Goal: Information Seeking & Learning: Check status

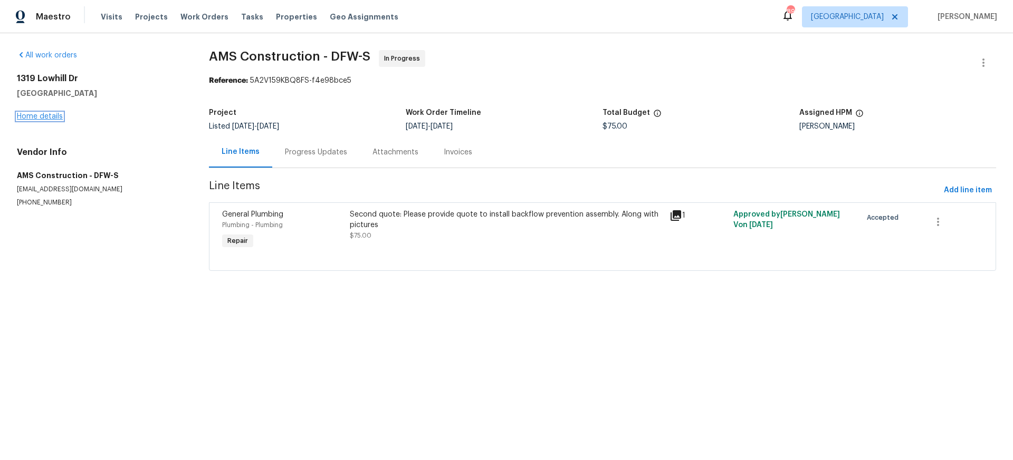
click at [50, 117] on link "Home details" at bounding box center [40, 116] width 46 height 7
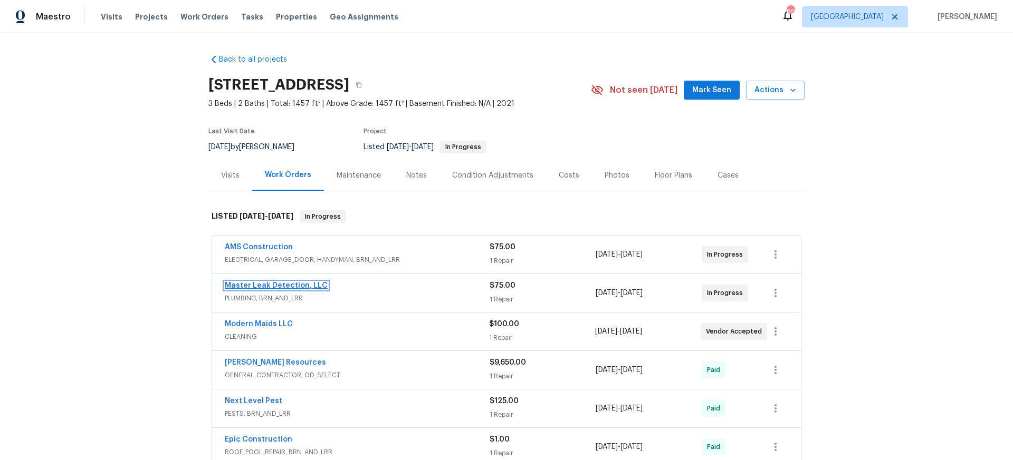
click at [256, 285] on link "Master Leak Detection, LLC" at bounding box center [276, 285] width 103 height 7
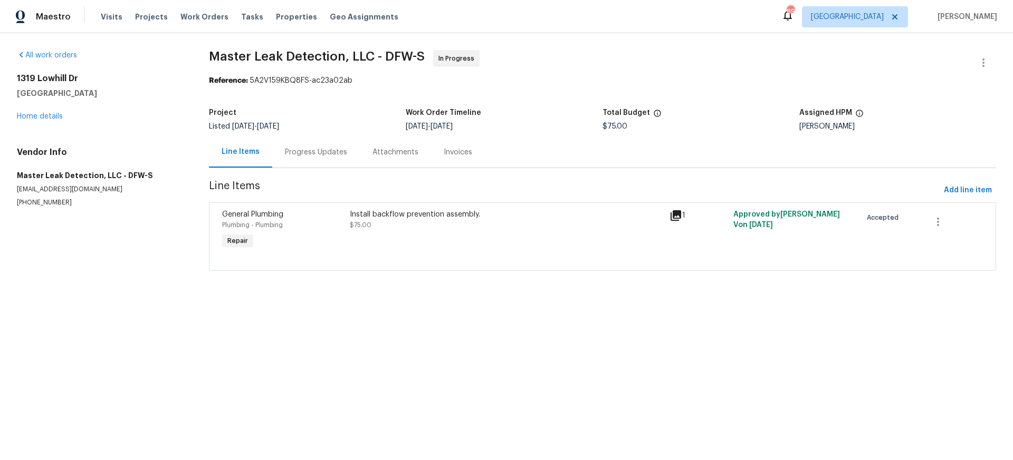
click at [314, 154] on div "Progress Updates" at bounding box center [316, 152] width 62 height 11
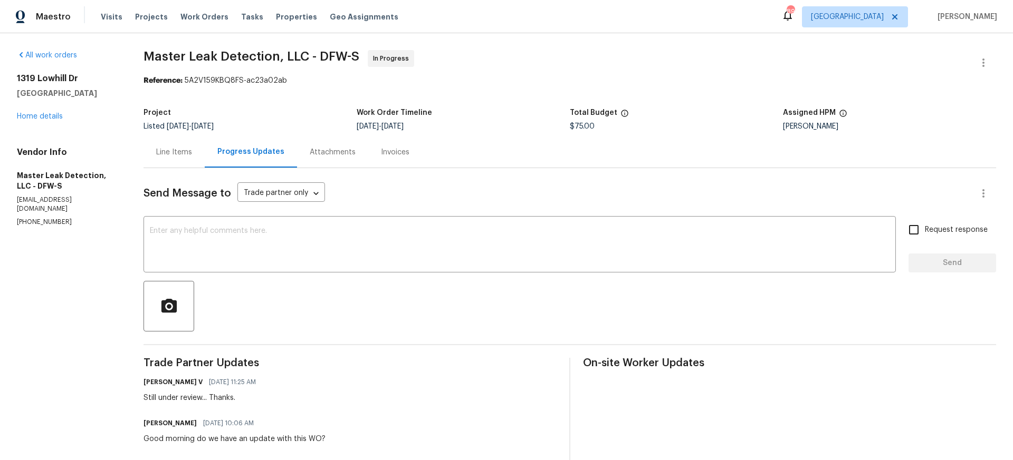
click at [175, 151] on div "Line Items" at bounding box center [174, 152] width 36 height 11
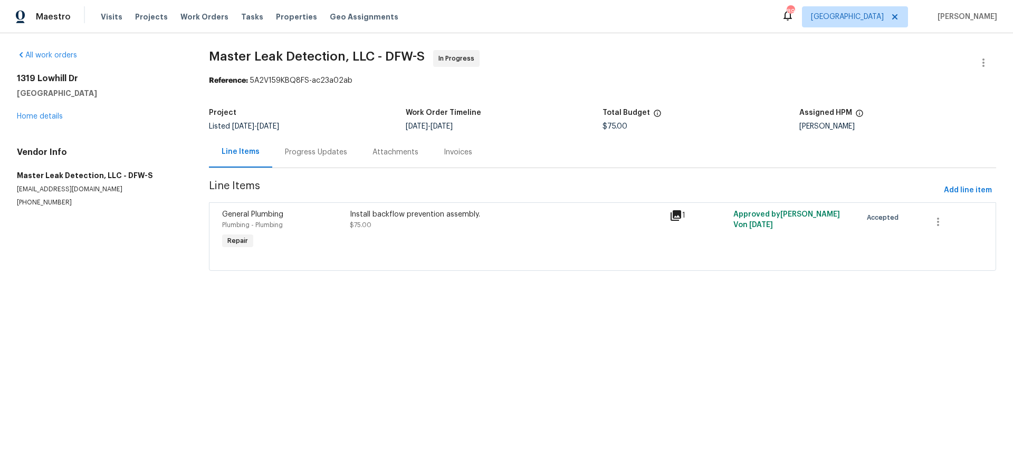
click at [421, 215] on div "Install backflow prevention assembly." at bounding box center [506, 214] width 313 height 11
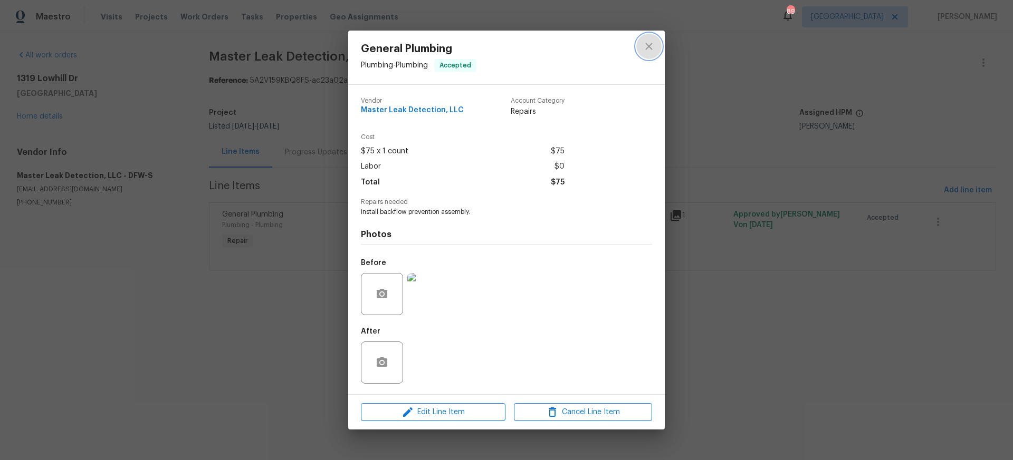
click at [649, 46] on icon "close" at bounding box center [648, 46] width 13 height 13
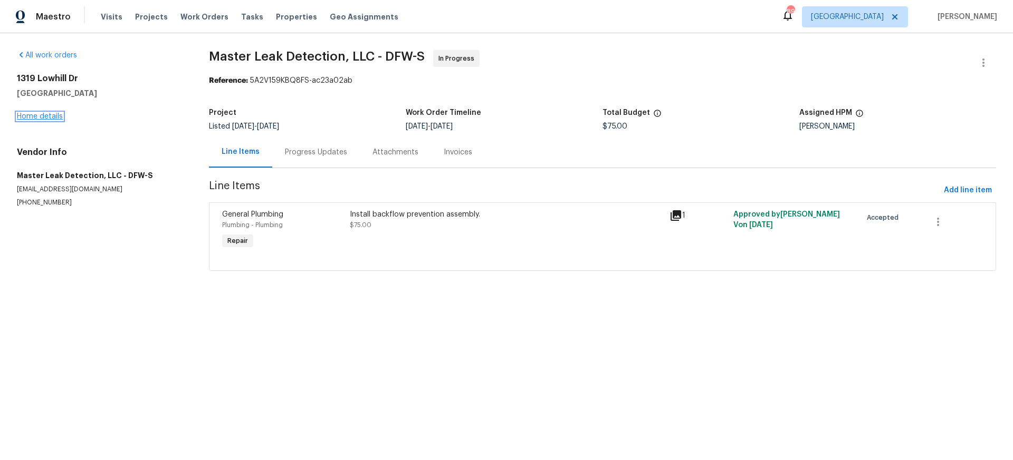
click at [33, 115] on link "Home details" at bounding box center [40, 116] width 46 height 7
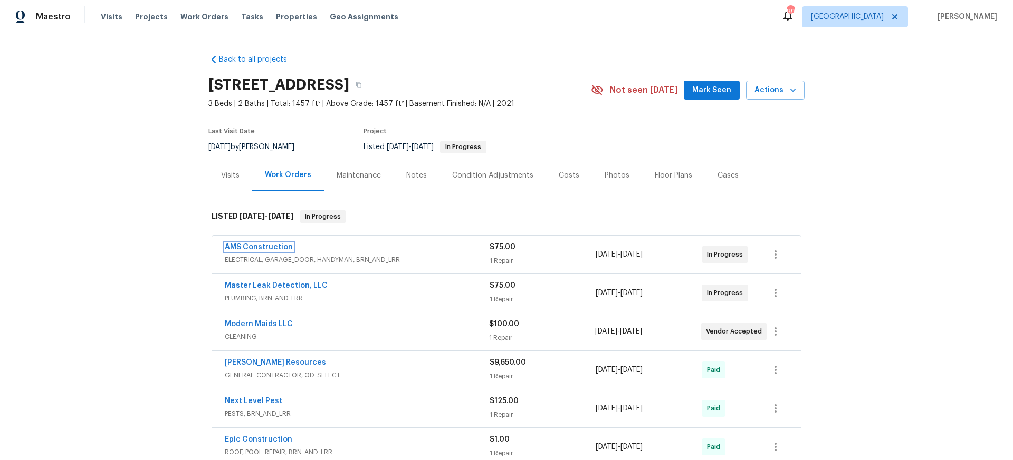
click at [262, 245] on link "AMS Construction" at bounding box center [259, 247] width 68 height 7
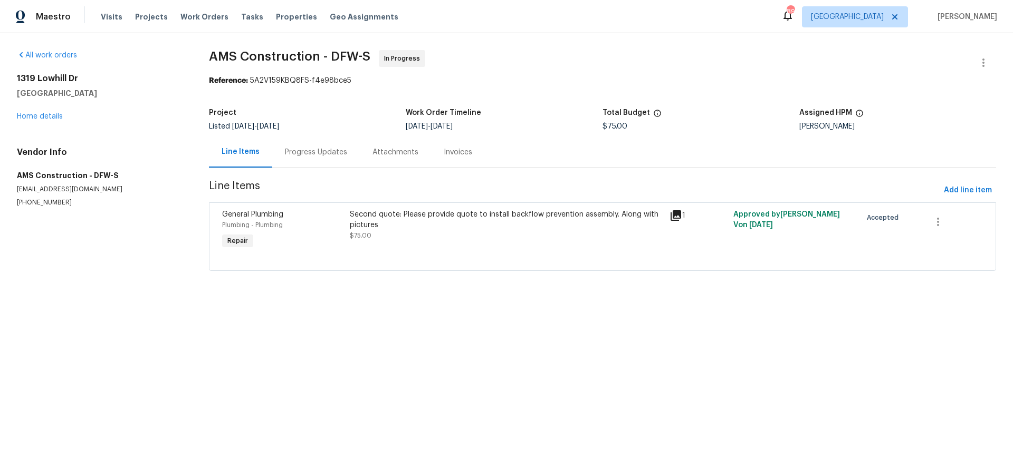
click at [444, 218] on div "Second quote: Please provide quote to install backflow prevention assembly. Alo…" at bounding box center [506, 219] width 313 height 21
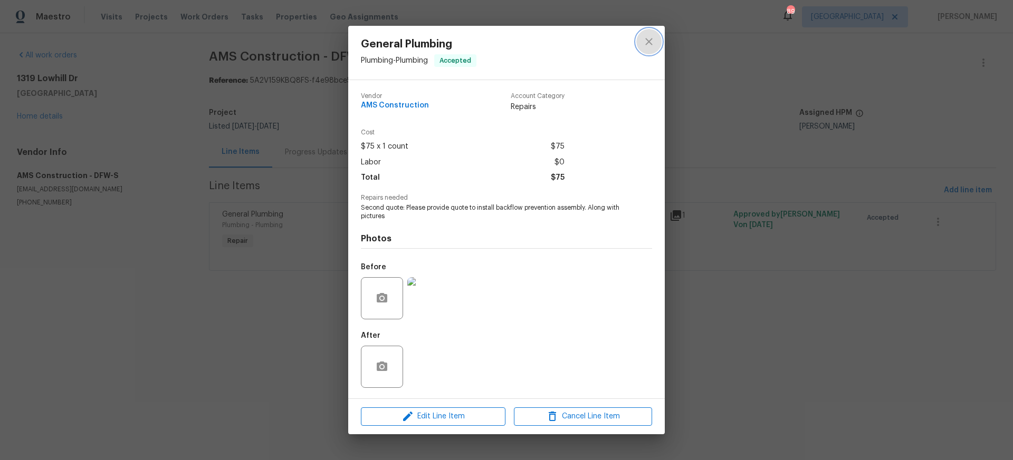
click at [647, 42] on icon "close" at bounding box center [648, 41] width 13 height 13
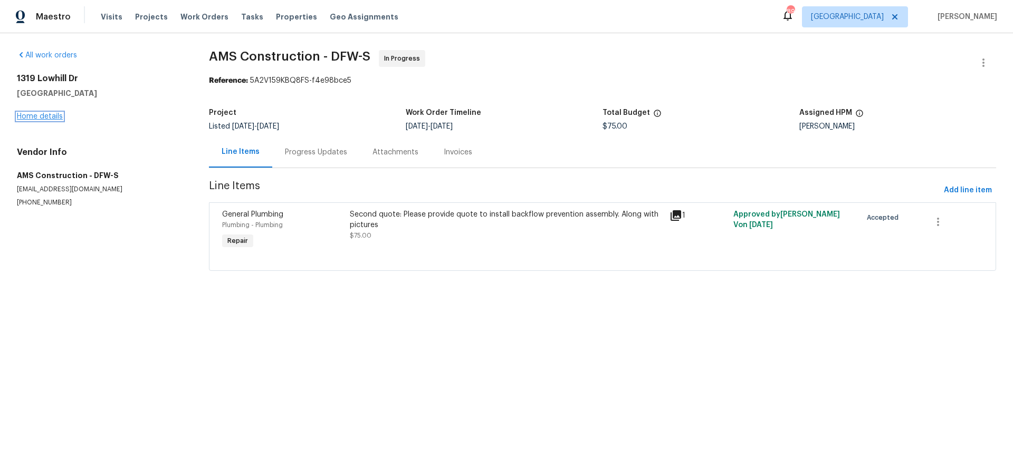
click at [38, 117] on link "Home details" at bounding box center [40, 116] width 46 height 7
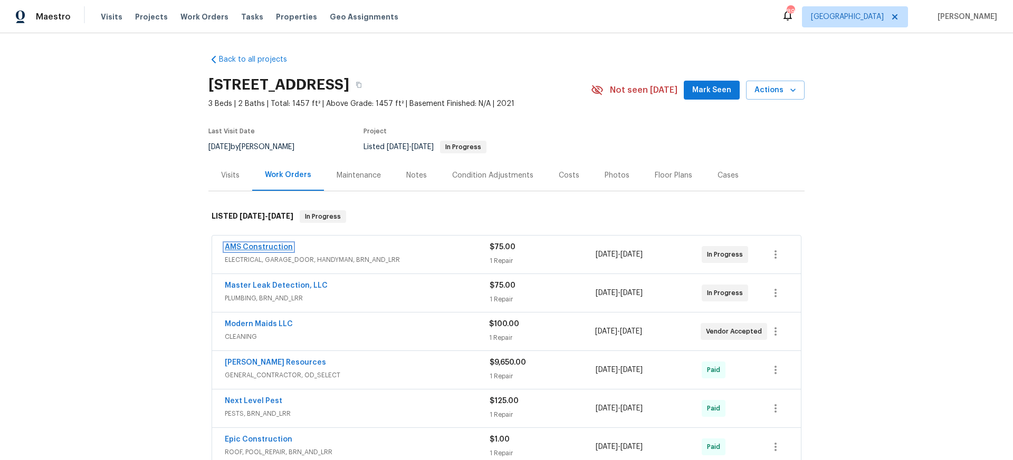
click at [252, 247] on link "AMS Construction" at bounding box center [259, 247] width 68 height 7
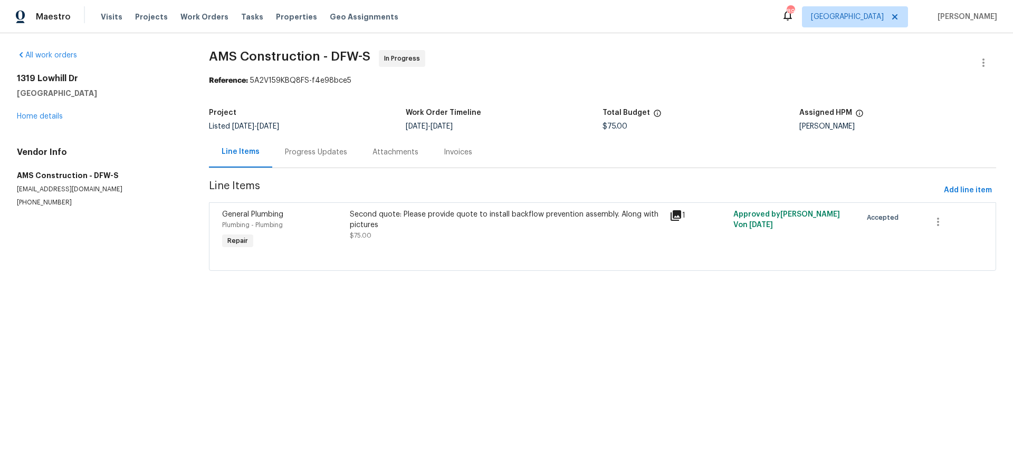
click at [317, 154] on div "Progress Updates" at bounding box center [316, 152] width 62 height 11
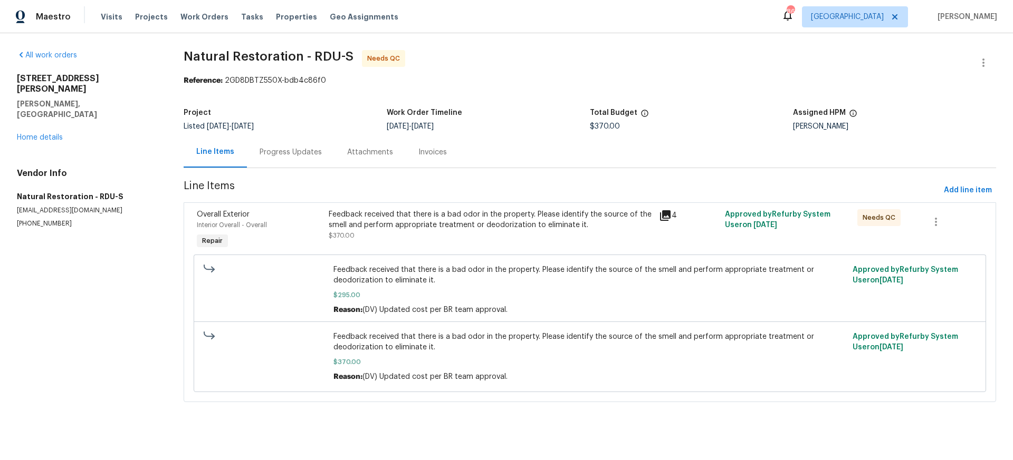
click at [389, 215] on div "Feedback received that there is a bad odor in the property. Please identify the…" at bounding box center [491, 219] width 324 height 21
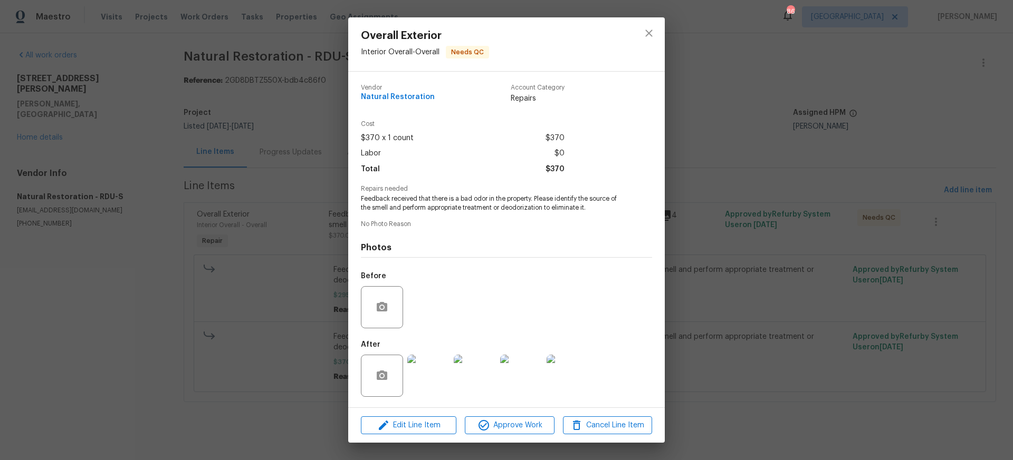
click at [437, 379] on img at bounding box center [428, 376] width 42 height 42
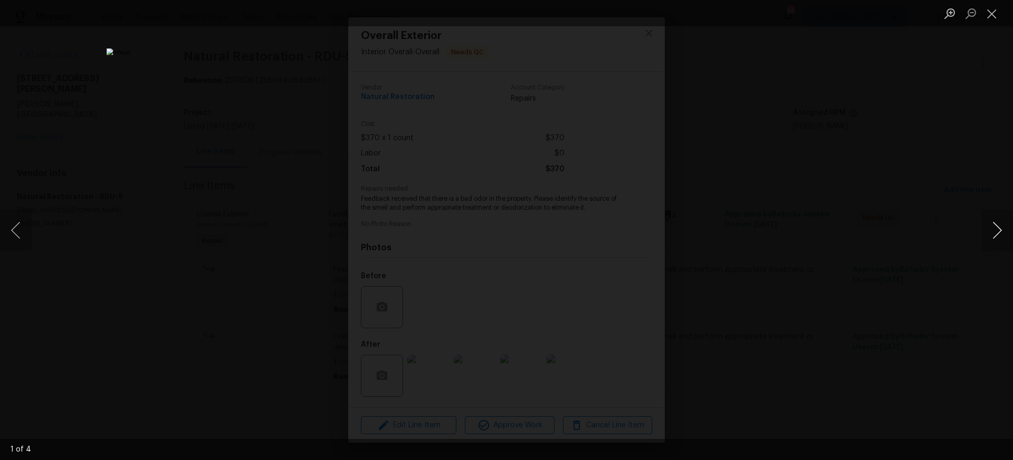
click at [998, 230] on button "Next image" at bounding box center [997, 230] width 32 height 42
click at [990, 17] on button "Close lightbox" at bounding box center [991, 13] width 21 height 18
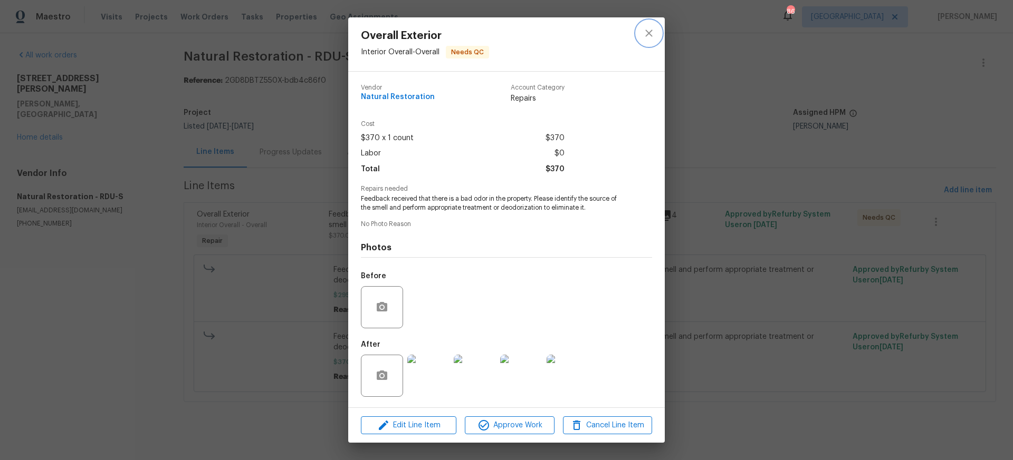
click at [648, 33] on icon "close" at bounding box center [648, 33] width 7 height 7
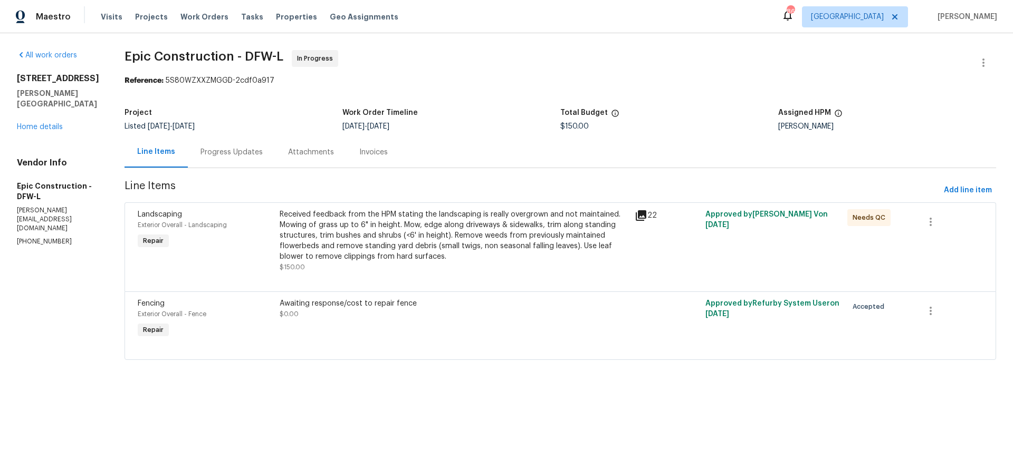
click at [393, 235] on div "Received feedback from the HPM stating the landscaping is really overgrown and …" at bounding box center [453, 235] width 349 height 53
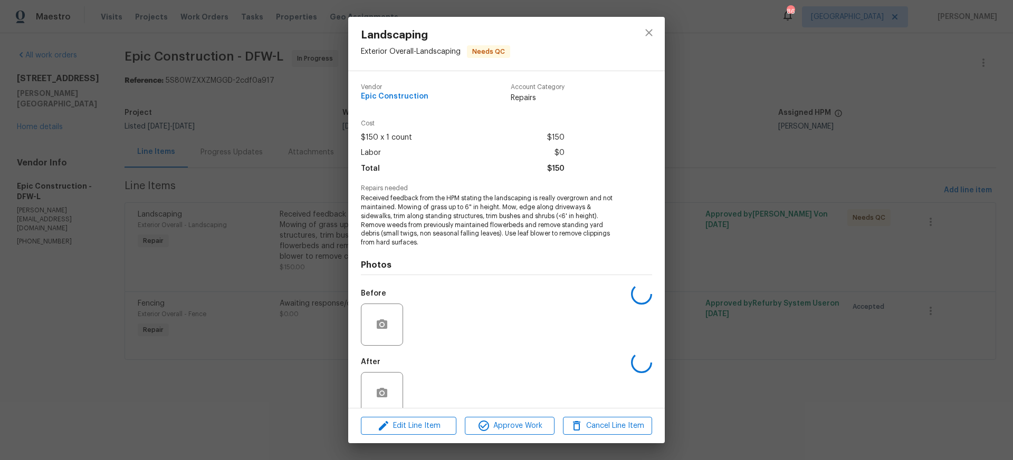
scroll to position [1, 0]
click at [423, 305] on img at bounding box center [428, 324] width 42 height 42
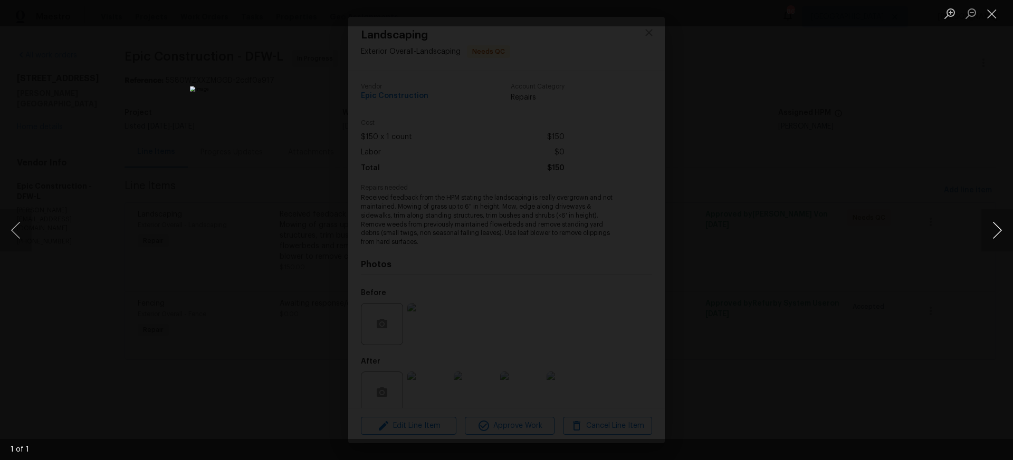
click at [998, 231] on button "Next image" at bounding box center [997, 230] width 32 height 42
click at [995, 14] on button "Close lightbox" at bounding box center [991, 13] width 21 height 18
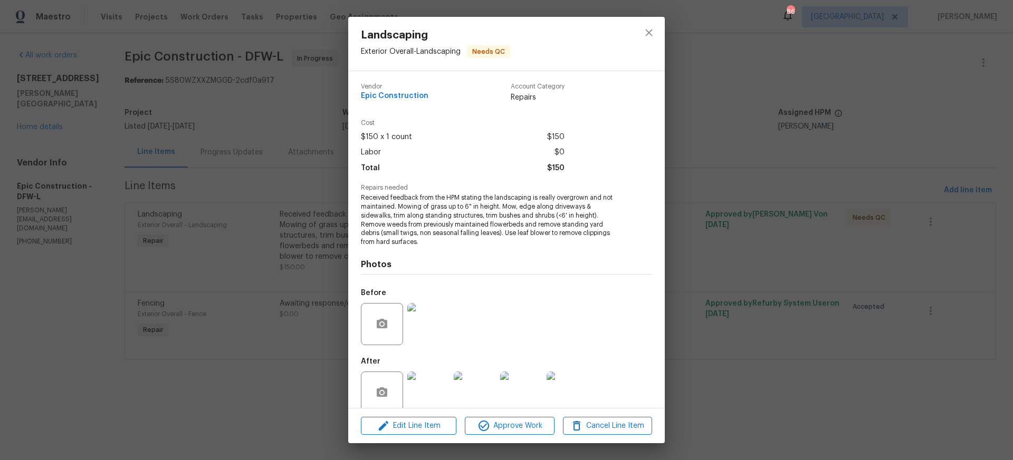
click at [430, 381] on img at bounding box center [428, 393] width 42 height 42
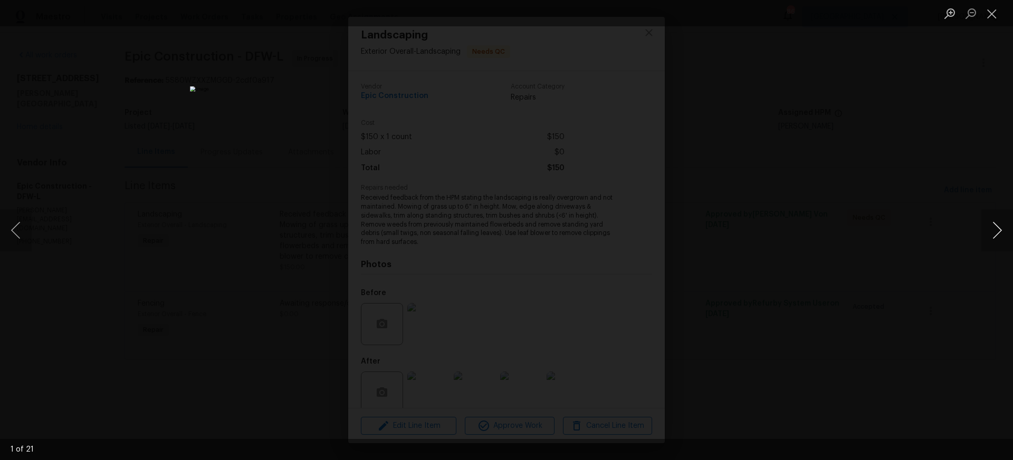
click at [998, 230] on button "Next image" at bounding box center [997, 230] width 32 height 42
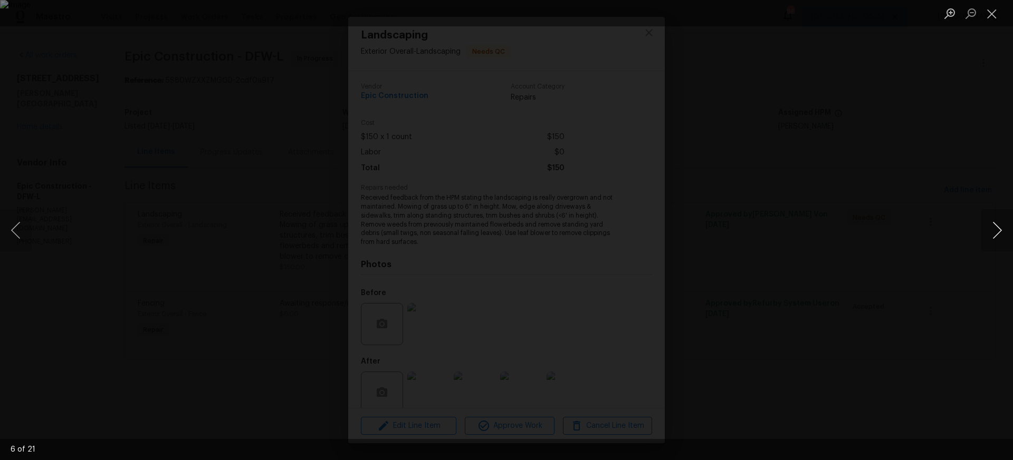
click at [998, 230] on button "Next image" at bounding box center [997, 230] width 32 height 42
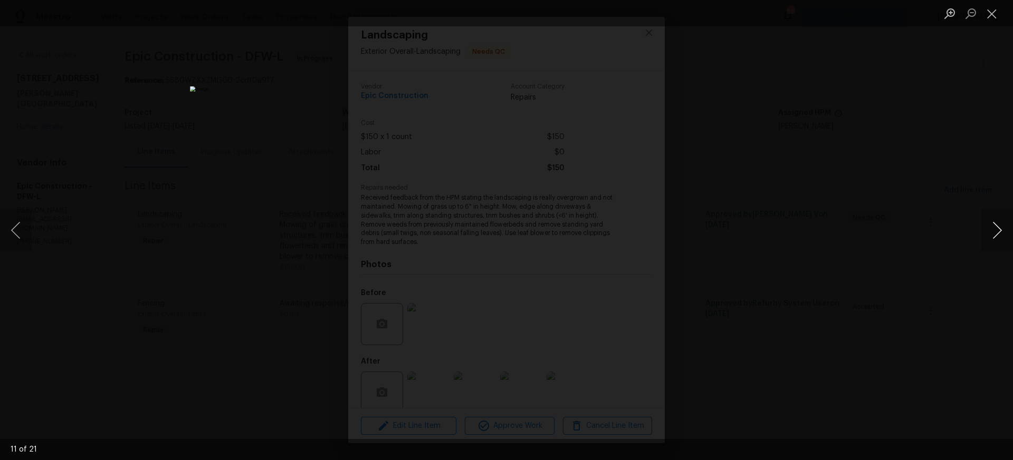
click at [998, 230] on button "Next image" at bounding box center [997, 230] width 32 height 42
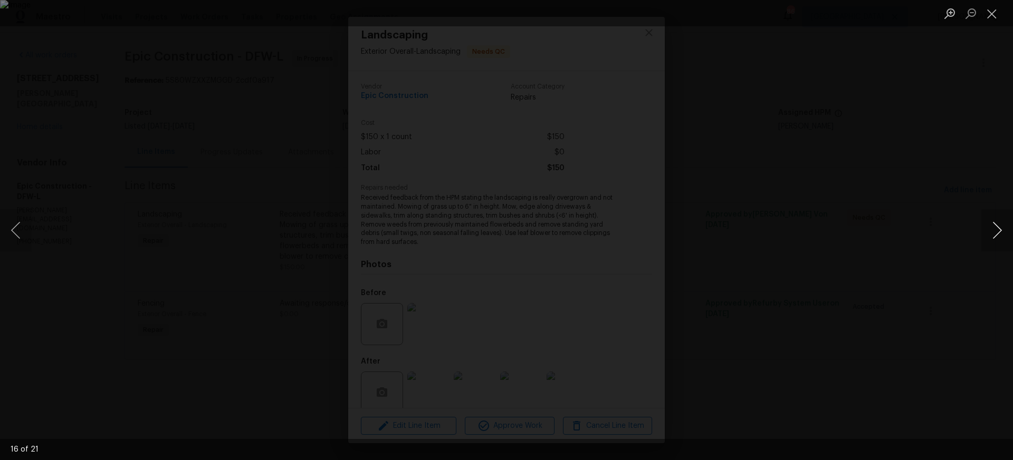
click at [998, 230] on button "Next image" at bounding box center [997, 230] width 32 height 42
click at [991, 15] on button "Close lightbox" at bounding box center [991, 13] width 21 height 18
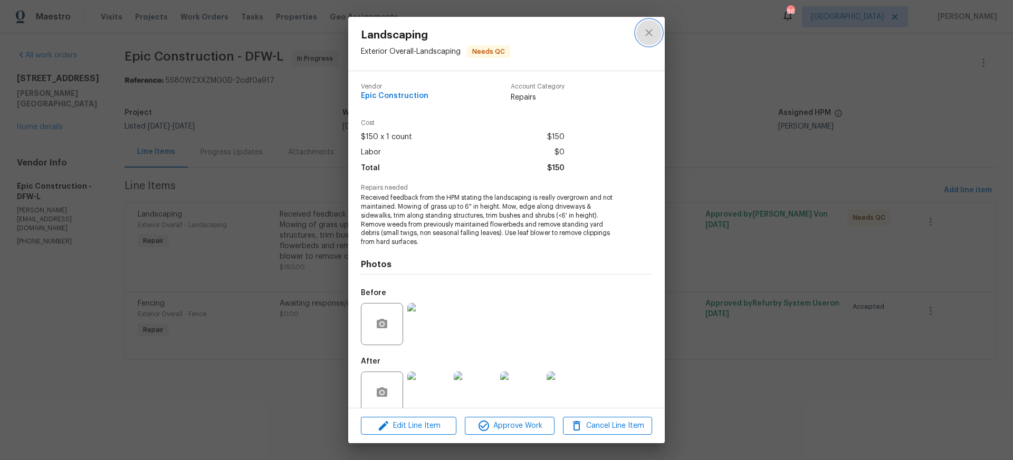
click at [645, 31] on icon "close" at bounding box center [648, 32] width 13 height 13
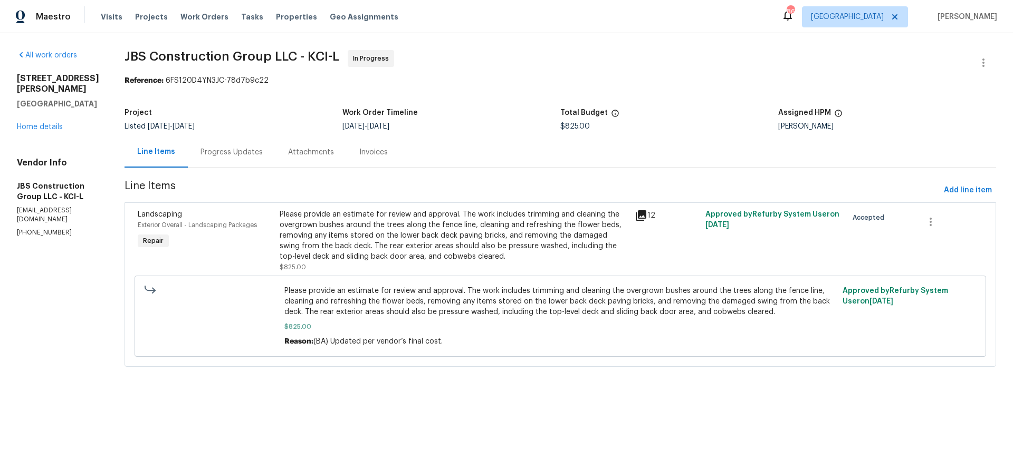
click at [646, 215] on icon at bounding box center [640, 215] width 11 height 11
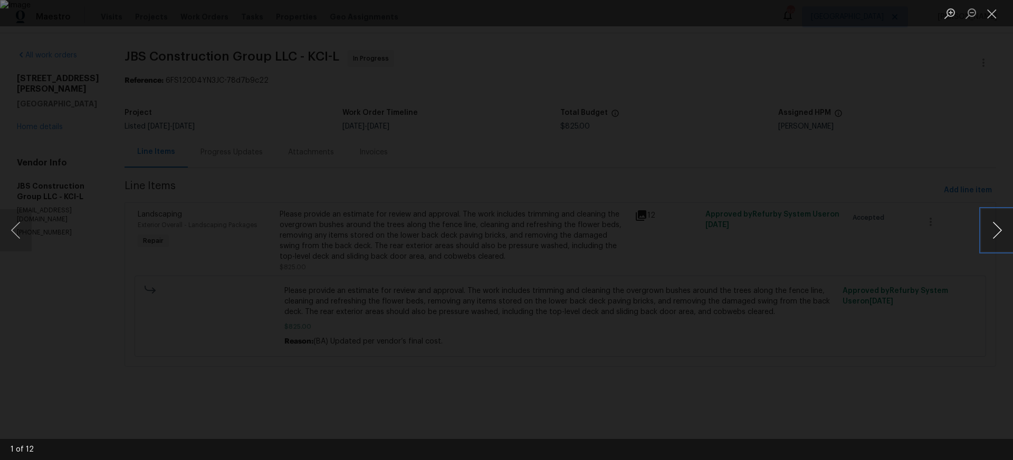
click at [999, 232] on button "Next image" at bounding box center [997, 230] width 32 height 42
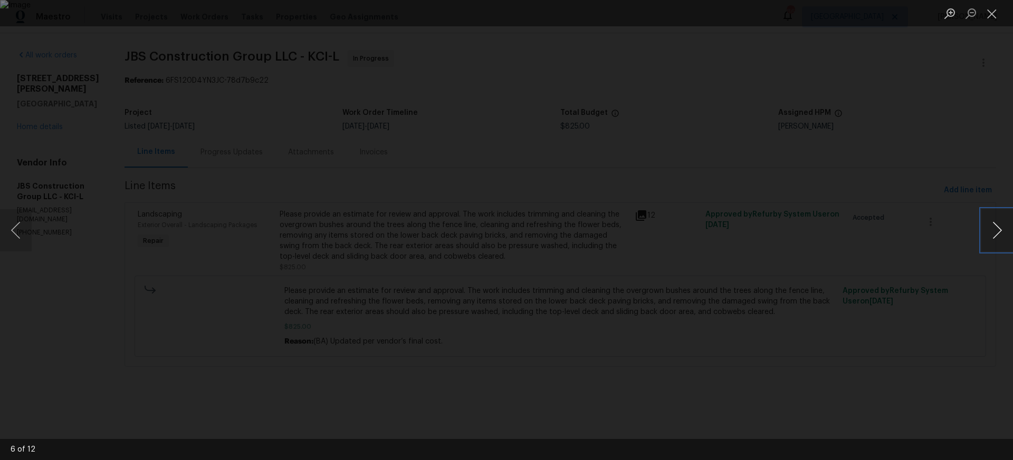
click at [999, 232] on button "Next image" at bounding box center [997, 230] width 32 height 42
click at [990, 12] on button "Close lightbox" at bounding box center [991, 13] width 21 height 18
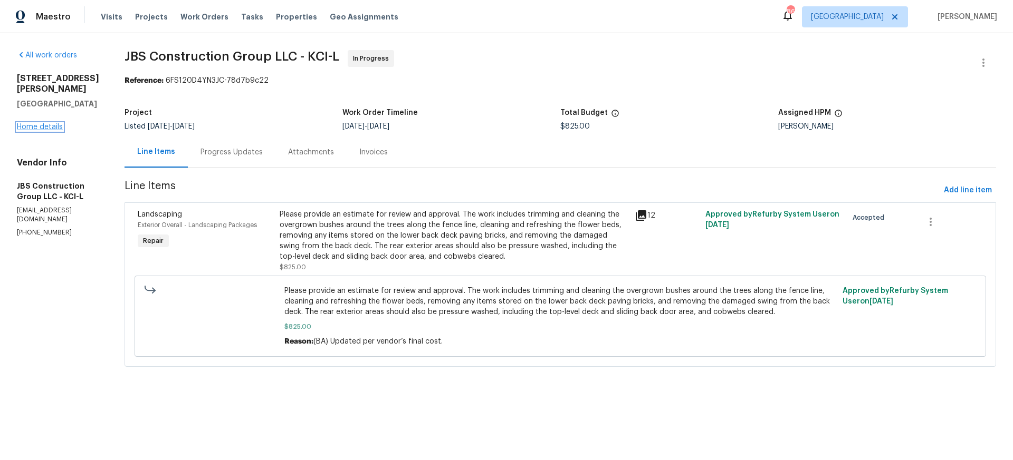
click at [42, 123] on link "Home details" at bounding box center [40, 126] width 46 height 7
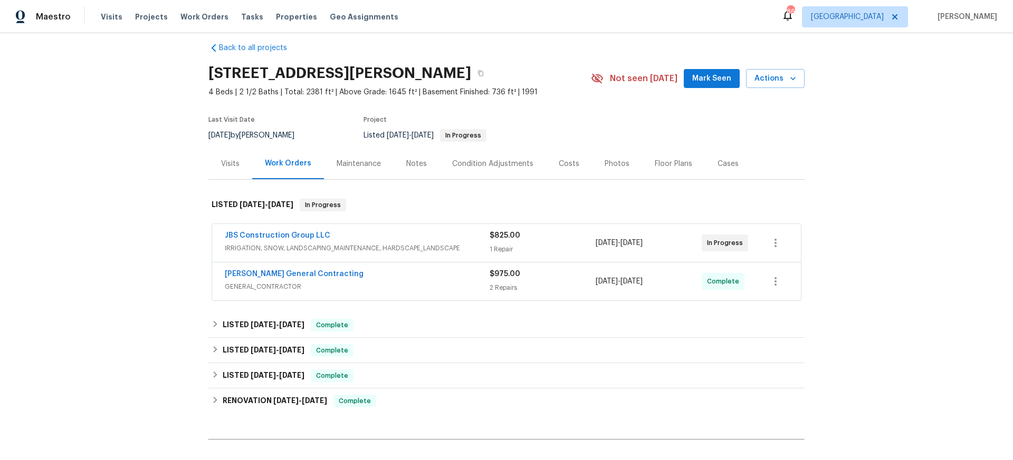
scroll to position [13, 0]
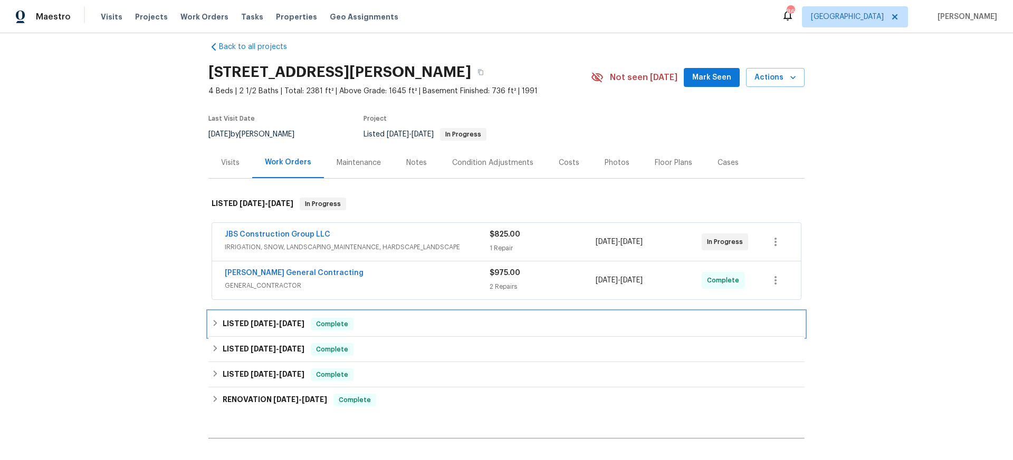
click at [264, 323] on span "8/6/25" at bounding box center [262, 323] width 25 height 7
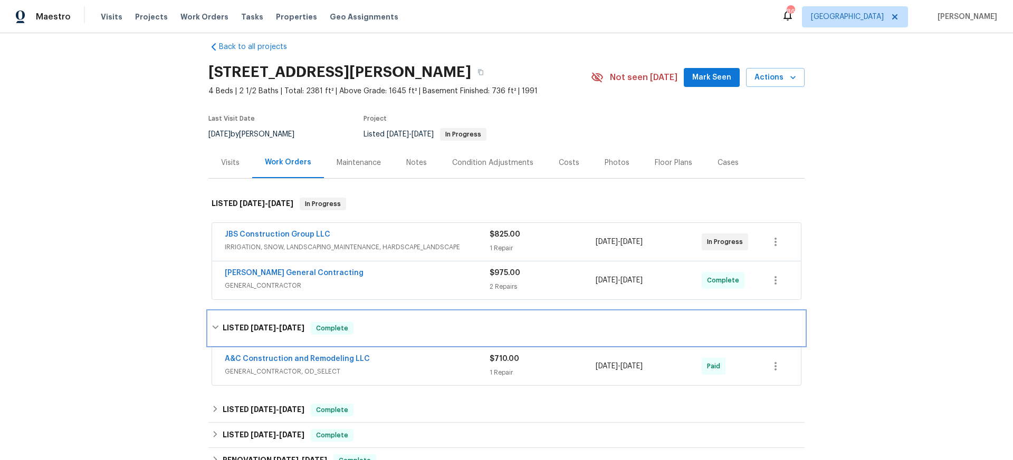
click at [264, 323] on h6 "LISTED 8/6/25 - 8/18/25" at bounding box center [264, 328] width 82 height 13
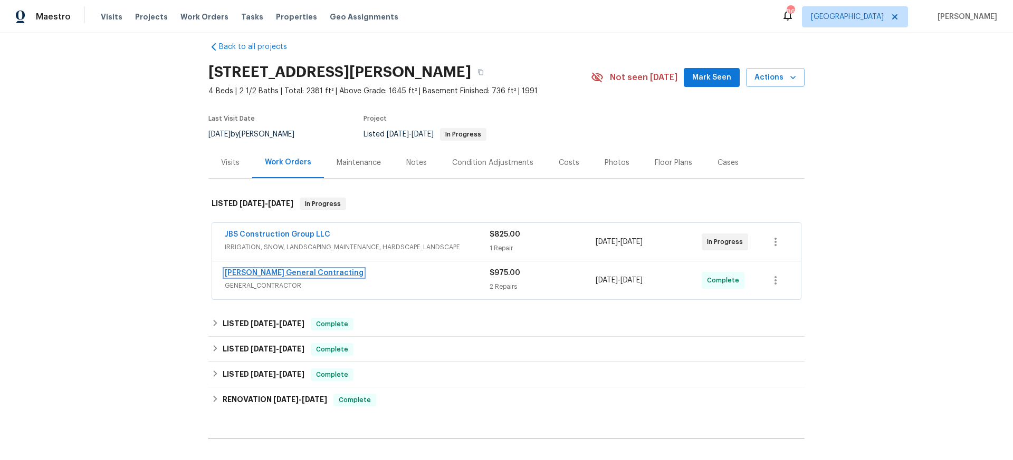
click at [278, 272] on link "Nicholson General Contracting" at bounding box center [294, 272] width 139 height 7
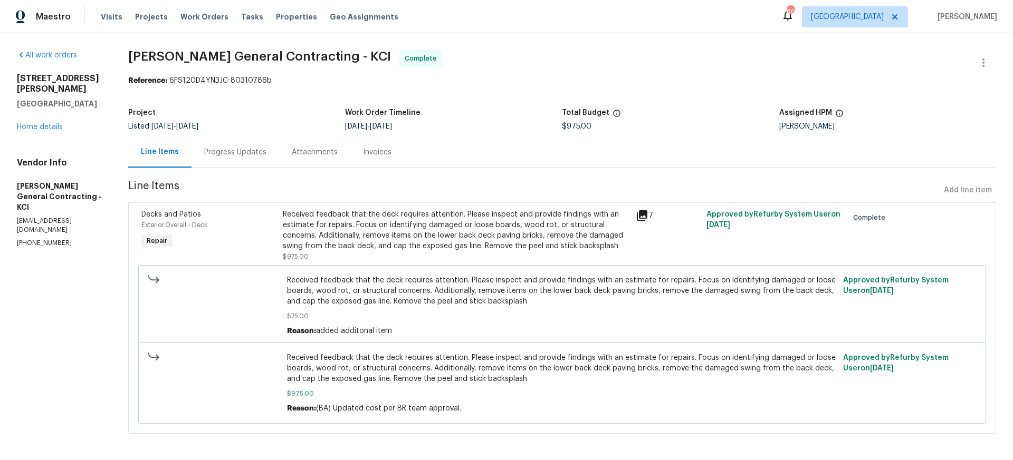
click at [648, 217] on icon at bounding box center [641, 215] width 13 height 13
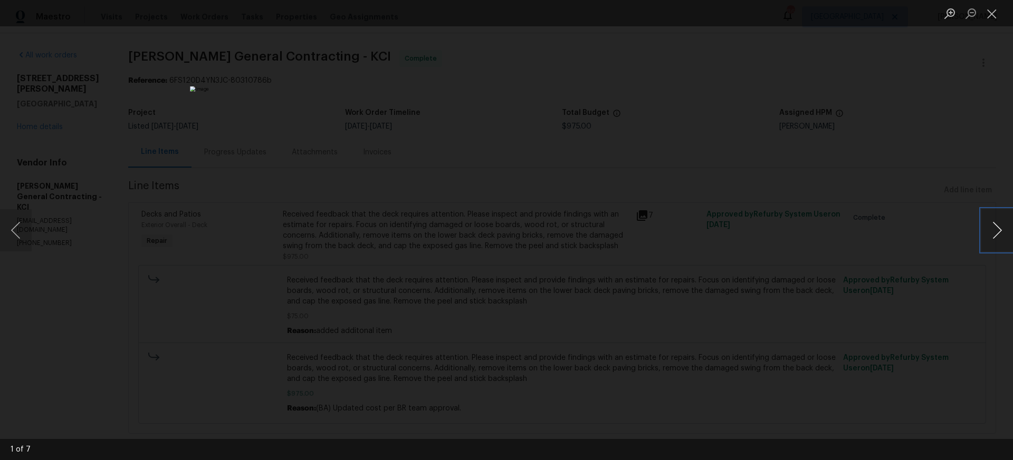
click at [997, 228] on button "Next image" at bounding box center [997, 230] width 32 height 42
click at [992, 11] on button "Close lightbox" at bounding box center [991, 13] width 21 height 18
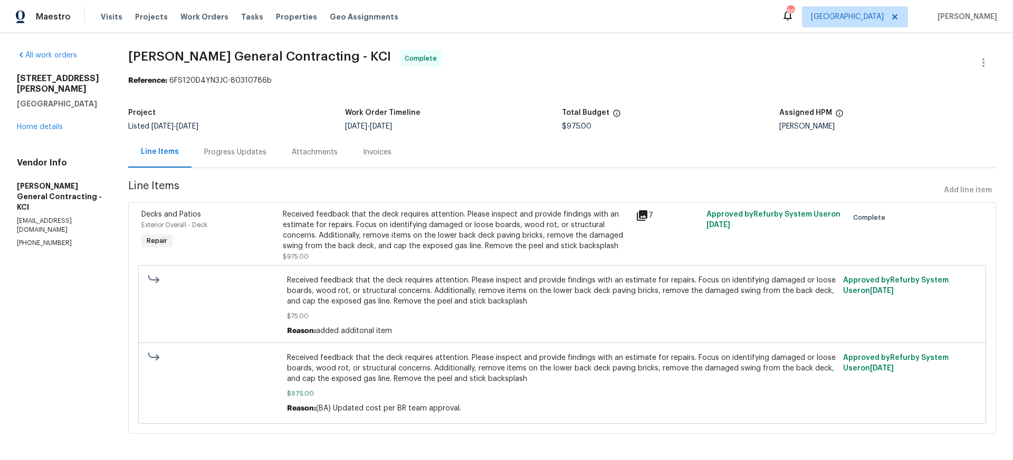
click at [647, 216] on icon at bounding box center [642, 215] width 11 height 11
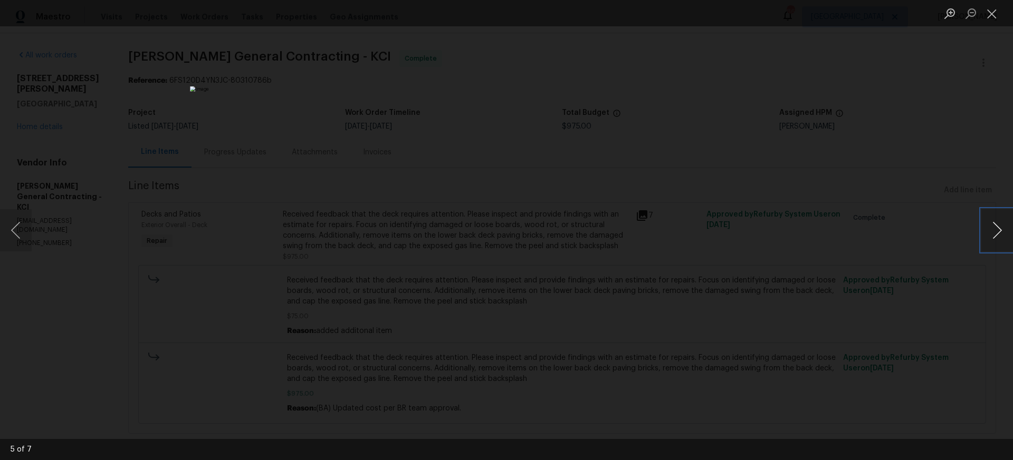
click at [998, 228] on button "Next image" at bounding box center [997, 230] width 32 height 42
click at [990, 14] on button "Close lightbox" at bounding box center [991, 13] width 21 height 18
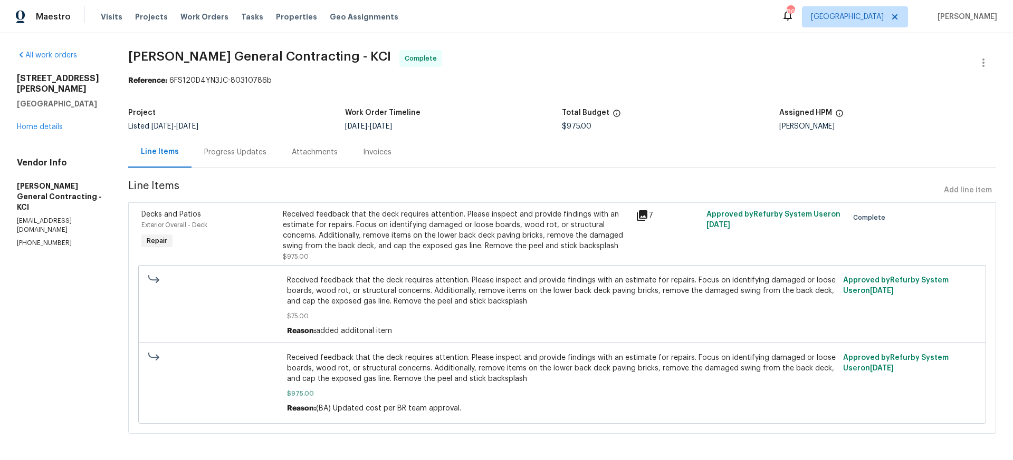
click at [491, 230] on div "Received feedback that the deck requires attention. Please inspect and provide …" at bounding box center [456, 230] width 347 height 42
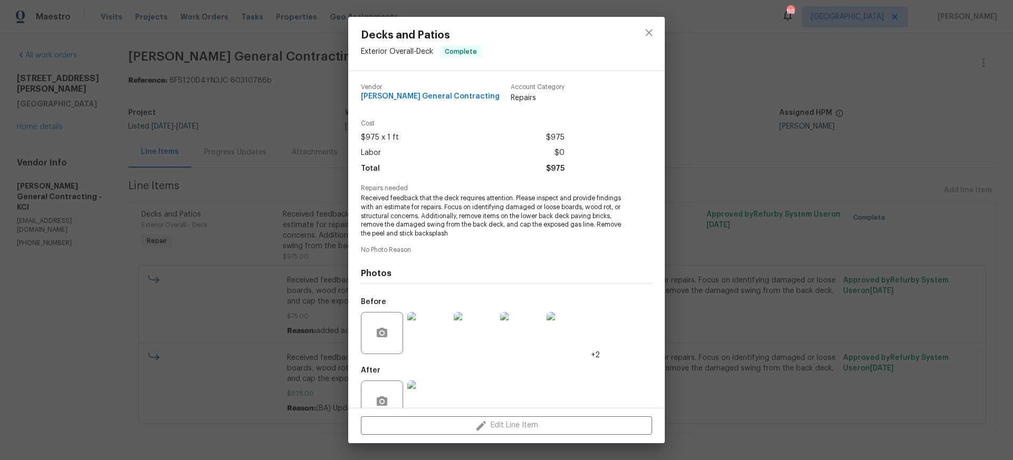
scroll to position [25, 0]
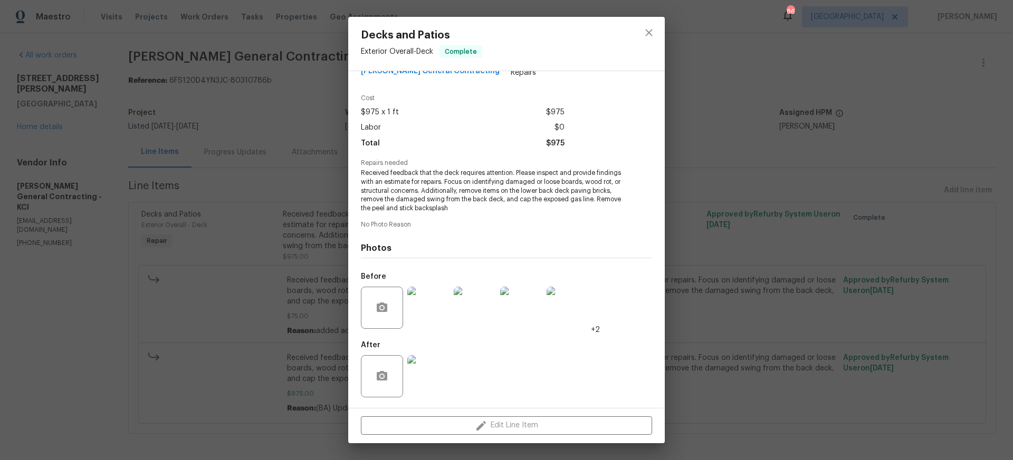
click at [430, 378] on img at bounding box center [428, 376] width 42 height 42
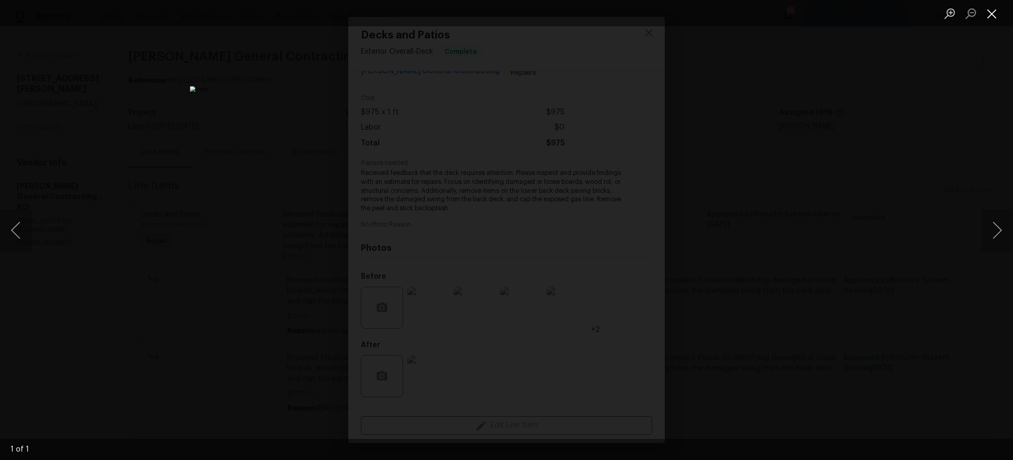
click at [991, 14] on button "Close lightbox" at bounding box center [991, 13] width 21 height 18
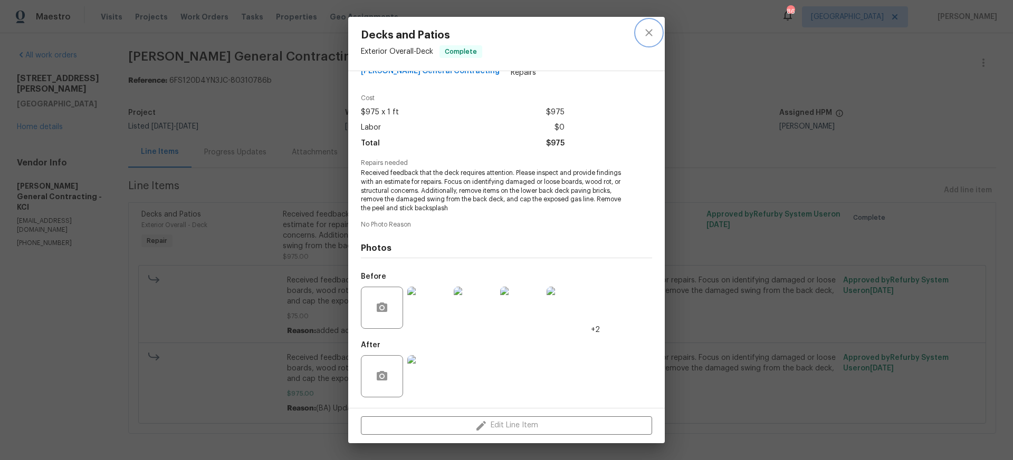
click at [645, 34] on icon "close" at bounding box center [648, 32] width 13 height 13
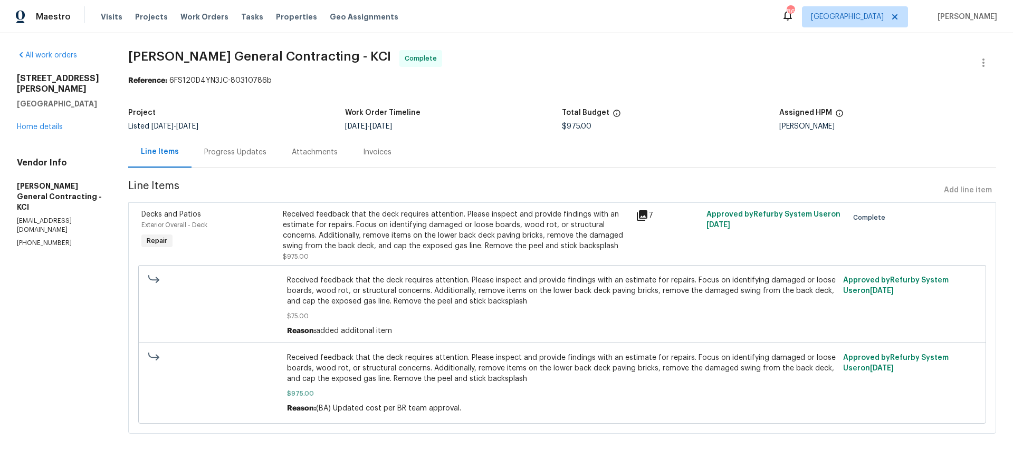
click at [242, 152] on div "Progress Updates" at bounding box center [235, 152] width 62 height 11
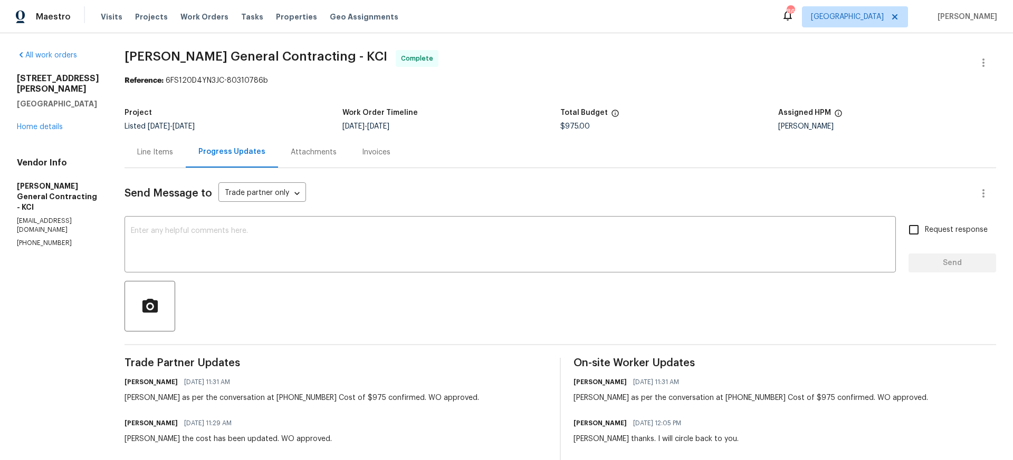
click at [173, 151] on div "Line Items" at bounding box center [155, 152] width 36 height 11
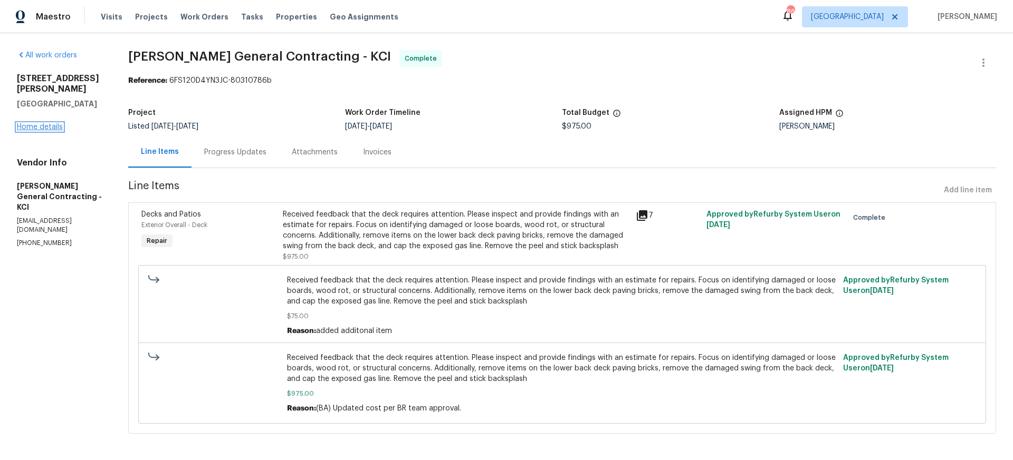
click at [39, 123] on link "Home details" at bounding box center [40, 126] width 46 height 7
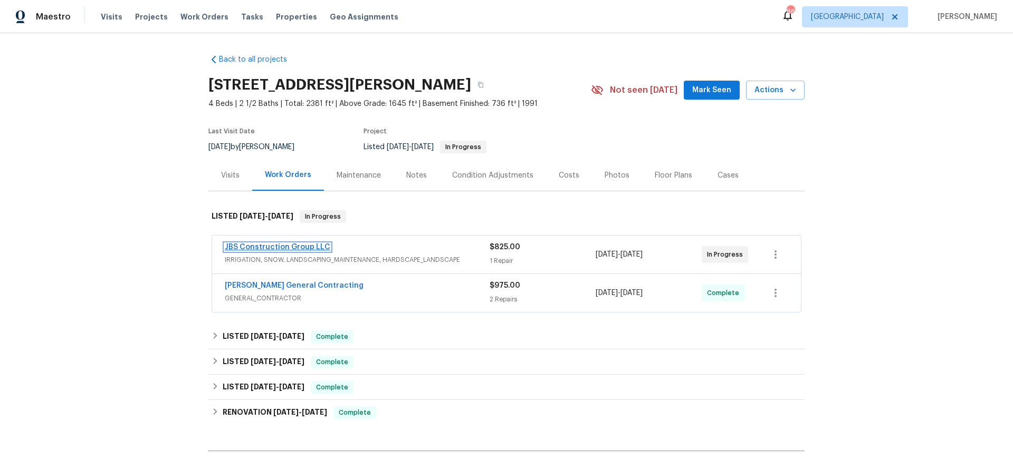
click at [273, 245] on link "JBS Construction Group LLC" at bounding box center [277, 247] width 105 height 7
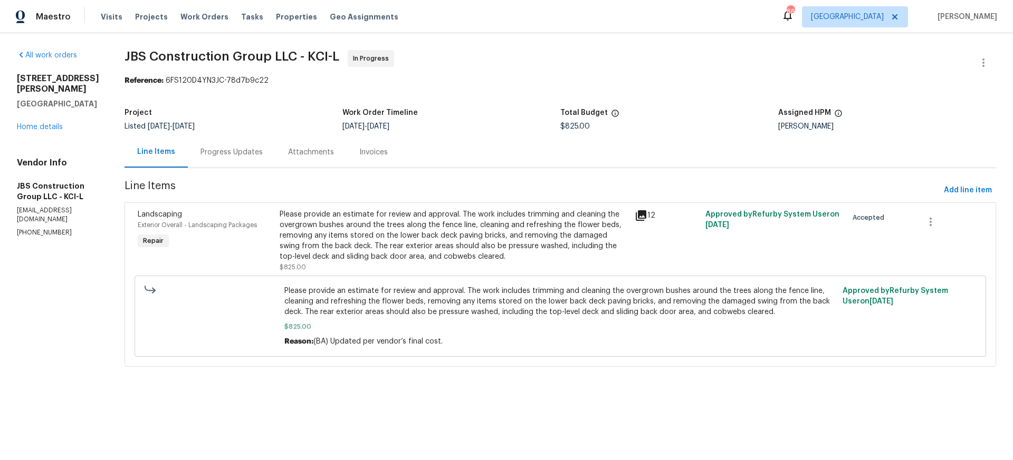
click at [646, 216] on icon at bounding box center [640, 215] width 11 height 11
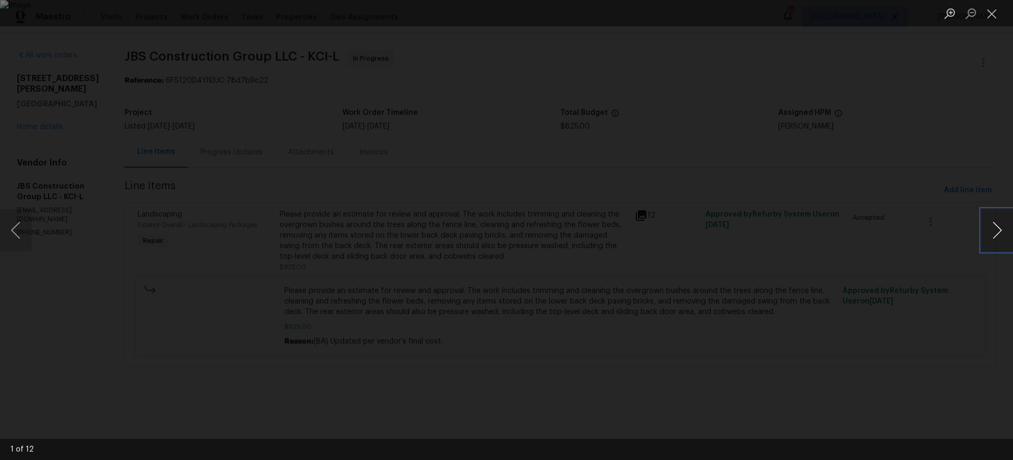
click at [997, 230] on button "Next image" at bounding box center [997, 230] width 32 height 42
click at [991, 14] on button "Close lightbox" at bounding box center [991, 13] width 21 height 18
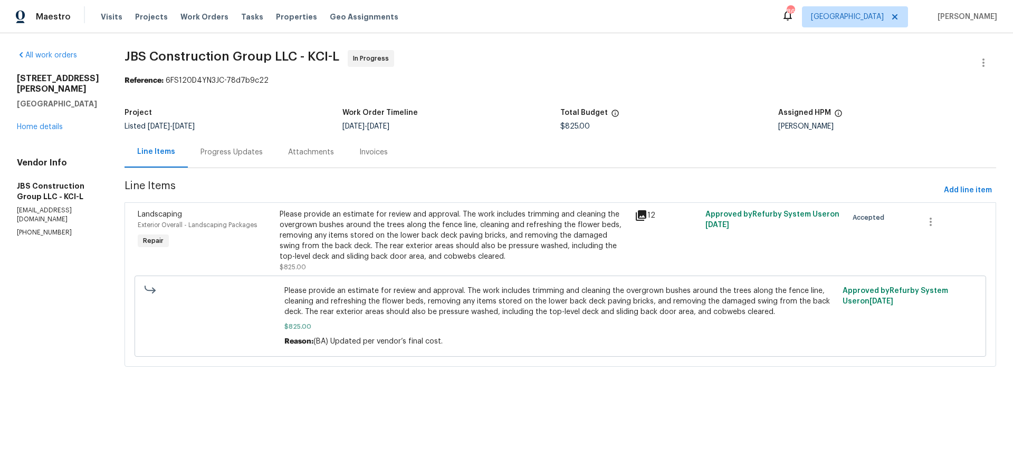
click at [432, 229] on div "Please provide an estimate for review and approval. The work includes trimming …" at bounding box center [453, 235] width 349 height 53
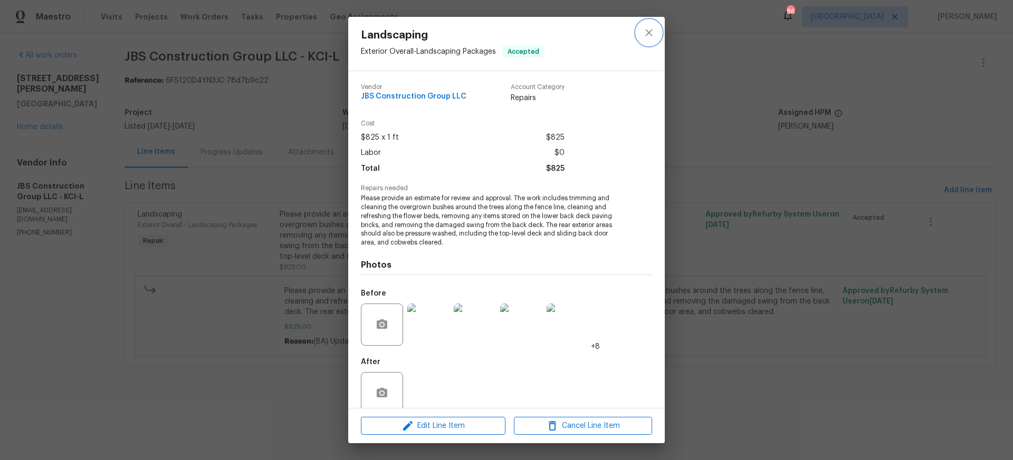
click at [651, 30] on icon "close" at bounding box center [648, 32] width 7 height 7
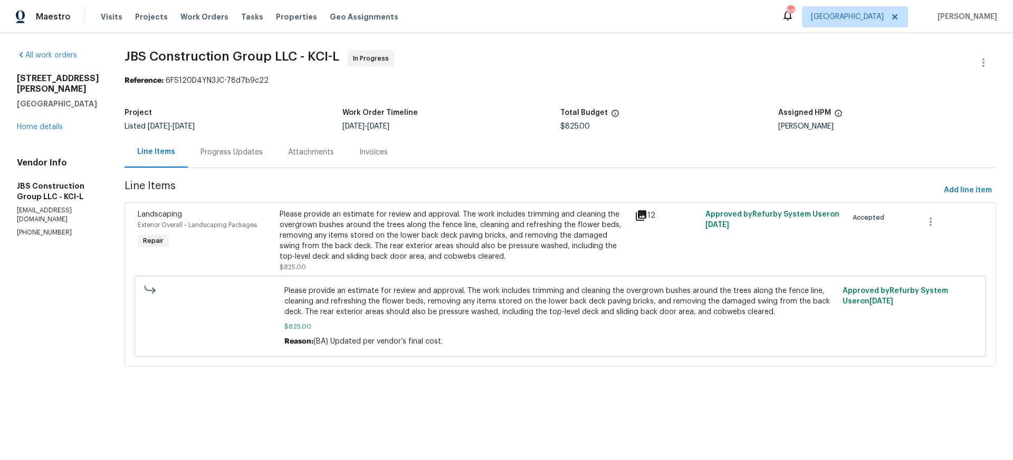
click at [256, 152] on div "Progress Updates" at bounding box center [231, 152] width 62 height 11
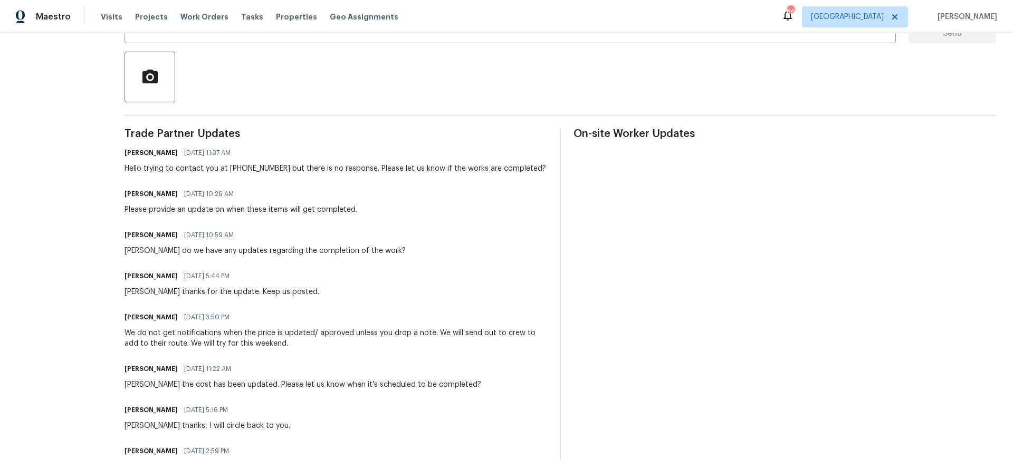
scroll to position [230, 0]
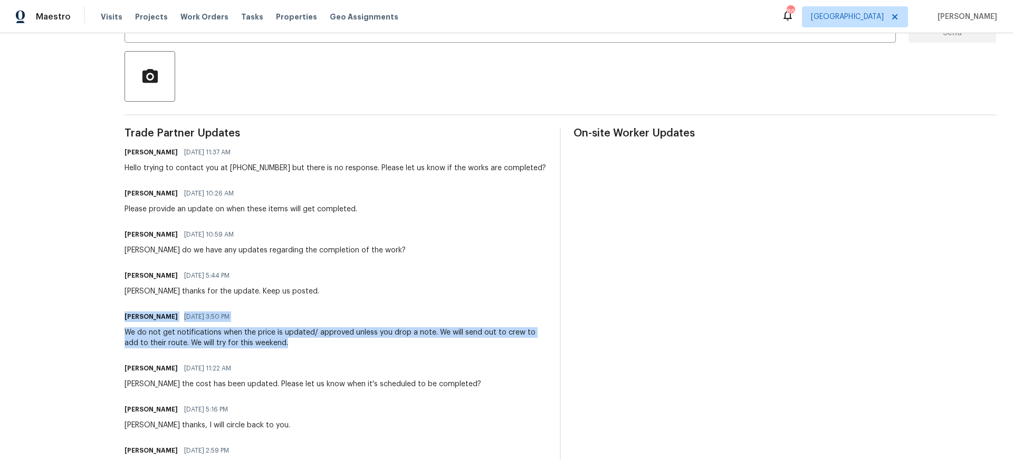
drag, startPoint x: 156, startPoint y: 315, endPoint x: 341, endPoint y: 349, distance: 188.2
copy div "Kevin Polley 09/10/2025 3:50 PM We do not get notifications when the price is u…"
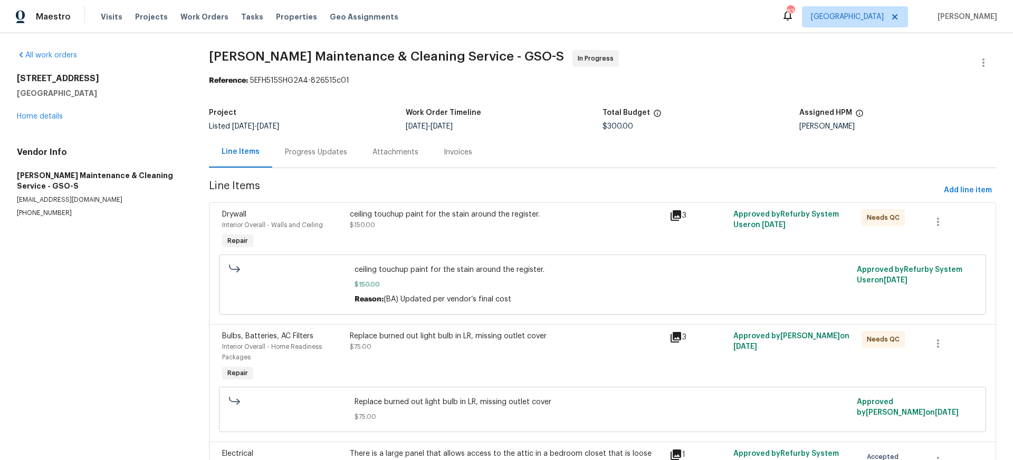
click at [307, 152] on div "Progress Updates" at bounding box center [316, 152] width 62 height 11
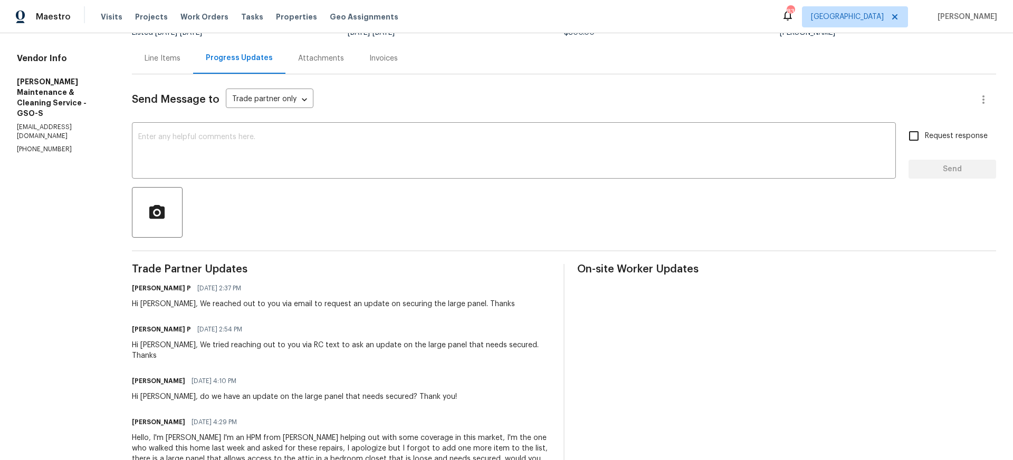
scroll to position [93, 0]
click at [172, 60] on div "Line Items" at bounding box center [162, 59] width 36 height 11
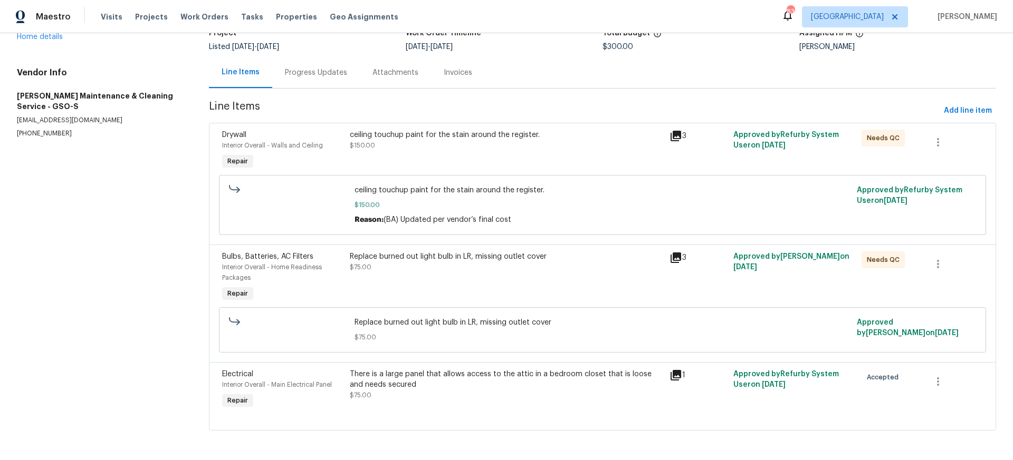
scroll to position [81, 0]
click at [675, 376] on icon at bounding box center [675, 375] width 13 height 13
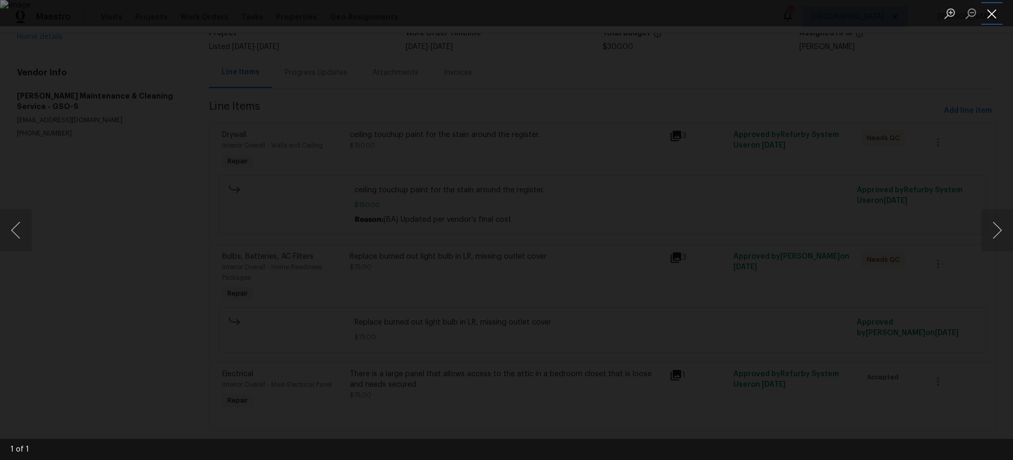
click at [990, 17] on button "Close lightbox" at bounding box center [991, 13] width 21 height 18
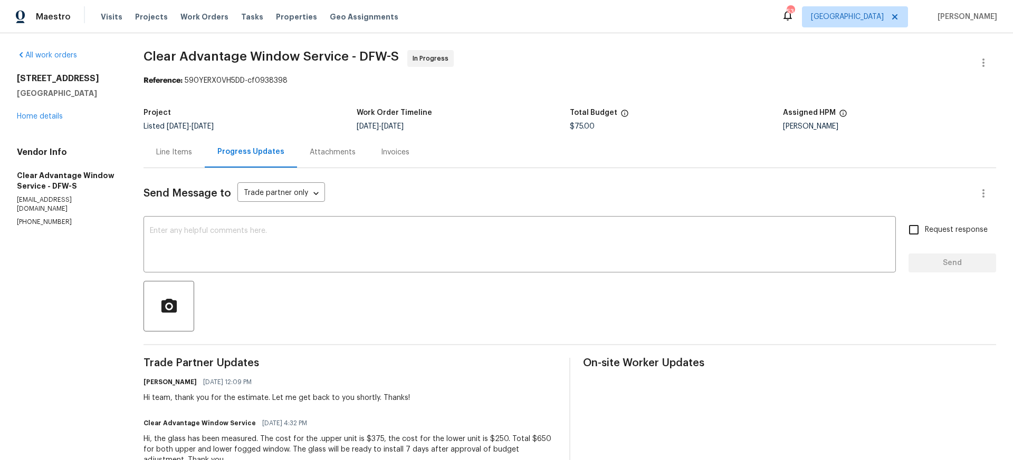
click at [172, 152] on div "Line Items" at bounding box center [174, 152] width 36 height 11
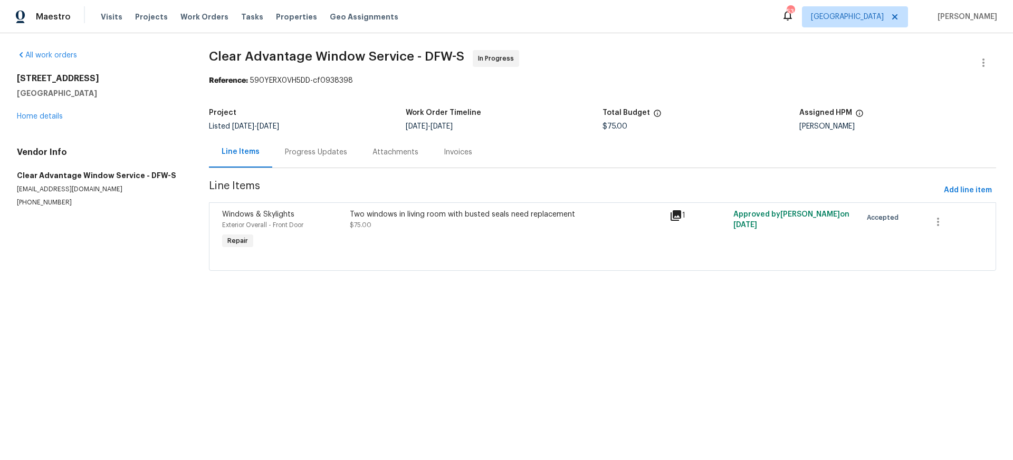
click at [676, 215] on icon at bounding box center [675, 215] width 11 height 11
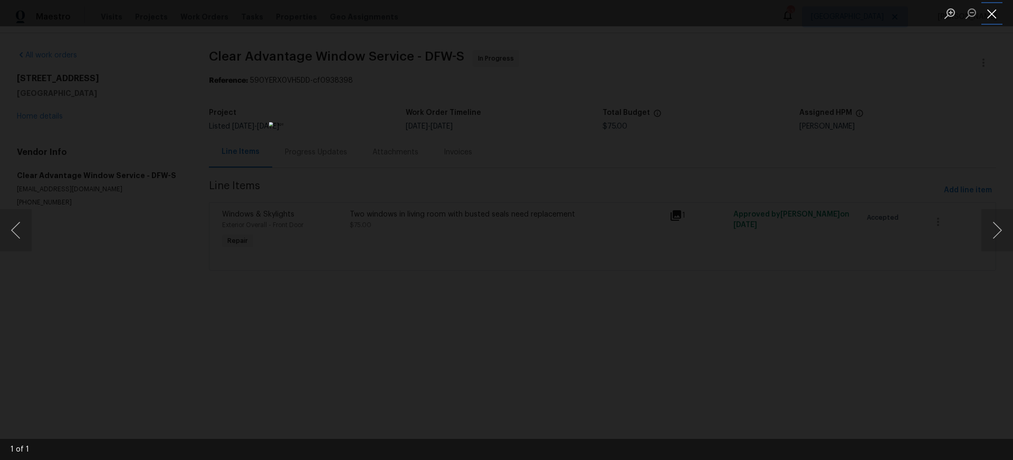
click at [991, 13] on button "Close lightbox" at bounding box center [991, 13] width 21 height 18
